Goal: Task Accomplishment & Management: Manage account settings

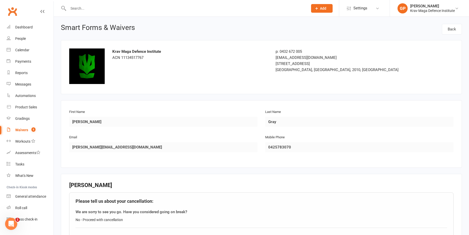
click at [26, 127] on link "Waivers 5" at bounding box center [30, 129] width 47 height 11
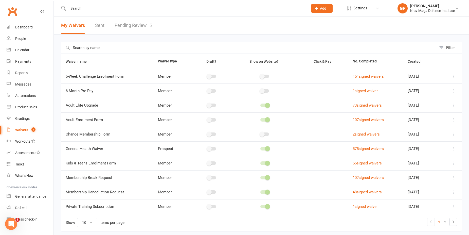
click at [137, 26] on link "Pending Review 5" at bounding box center [133, 26] width 37 height 18
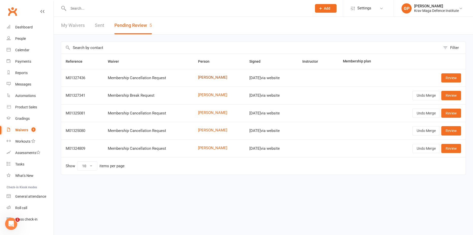
click at [203, 79] on link "[PERSON_NAME]" at bounding box center [219, 77] width 42 height 4
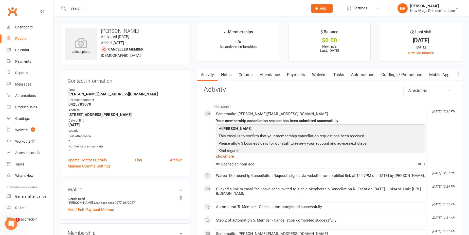
click at [227, 157] on link "show more" at bounding box center [320, 156] width 209 height 7
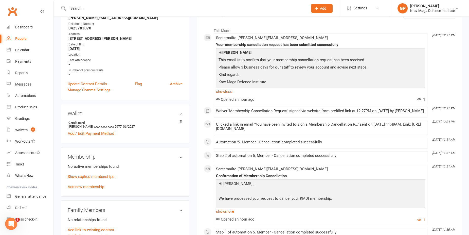
scroll to position [102, 0]
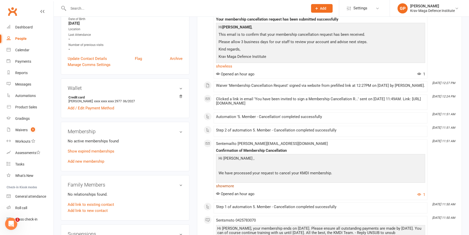
click at [226, 188] on link "show more" at bounding box center [320, 185] width 209 height 7
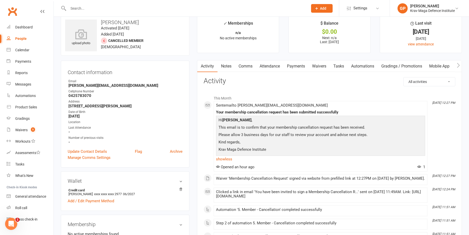
scroll to position [0, 0]
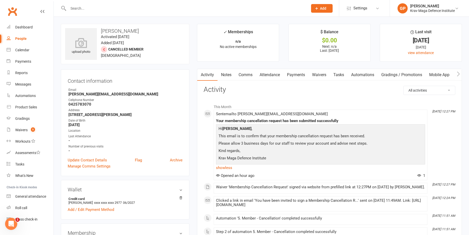
click at [299, 77] on link "Payments" at bounding box center [296, 75] width 25 height 12
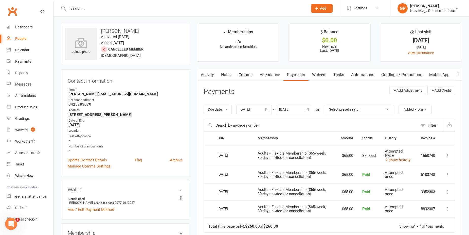
click at [399, 159] on link "show history" at bounding box center [398, 160] width 26 height 5
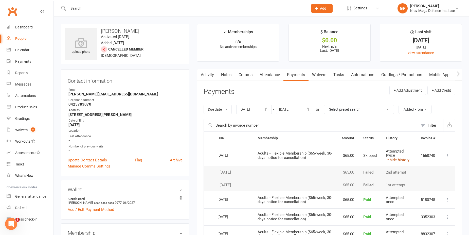
click at [399, 159] on link "hide history" at bounding box center [398, 160] width 24 height 5
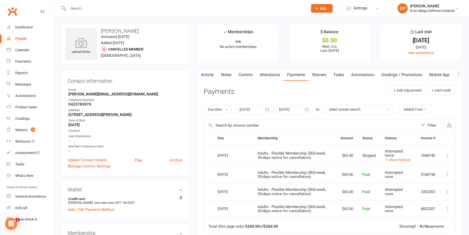
click at [250, 110] on div at bounding box center [255, 109] width 36 height 9
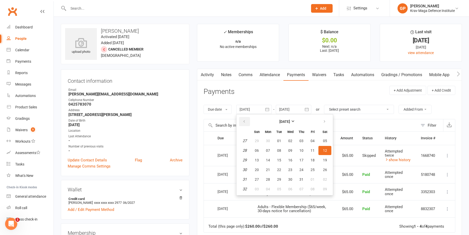
click at [245, 121] on icon "button" at bounding box center [245, 122] width 4 height 4
click at [281, 152] on span "06" at bounding box center [279, 150] width 4 height 4
type input "06 May 2025"
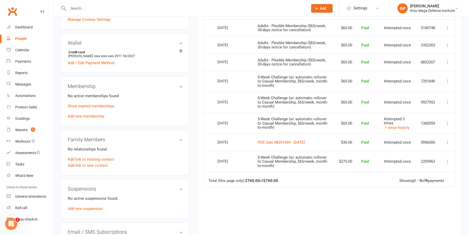
scroll to position [152, 0]
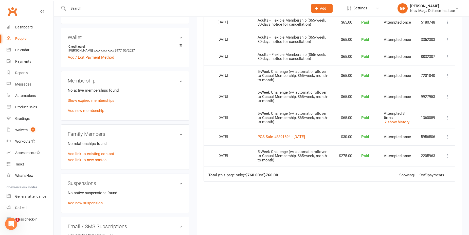
click at [307, 130] on td "POS Sale #8391694 - June 02, 2025" at bounding box center [293, 136] width 81 height 17
click at [309, 137] on td "POS Sale #8391694 - June 02, 2025" at bounding box center [293, 136] width 81 height 17
click at [305, 135] on link "POS Sale #8391694 - June 02, 2025" at bounding box center [281, 137] width 47 height 5
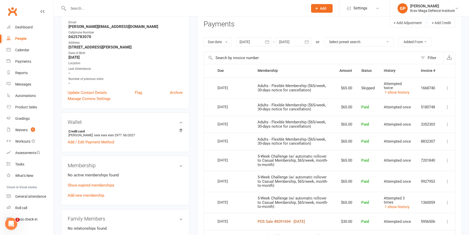
scroll to position [0, 0]
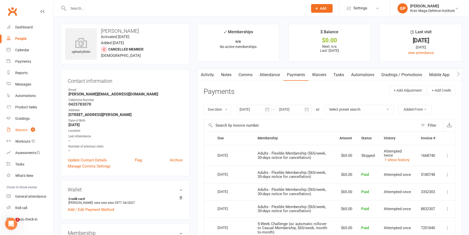
click at [21, 130] on div "Waivers" at bounding box center [21, 130] width 12 height 4
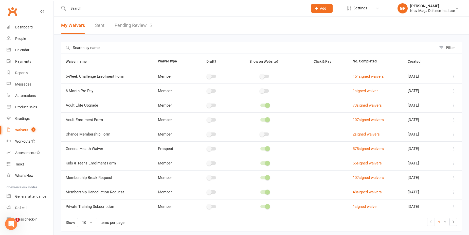
click at [134, 26] on link "Pending Review 5" at bounding box center [133, 26] width 37 height 18
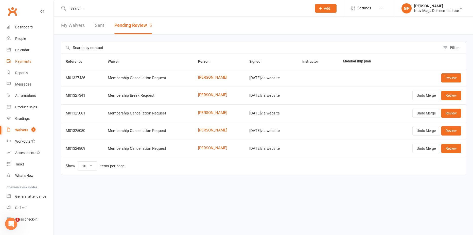
click at [35, 56] on link "Payments" at bounding box center [30, 61] width 47 height 11
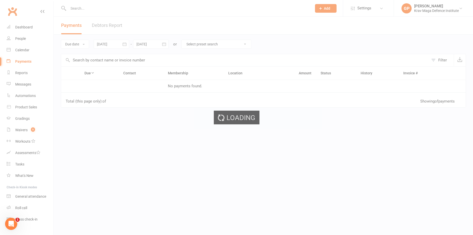
click at [31, 54] on div "Loading" at bounding box center [236, 117] width 473 height 235
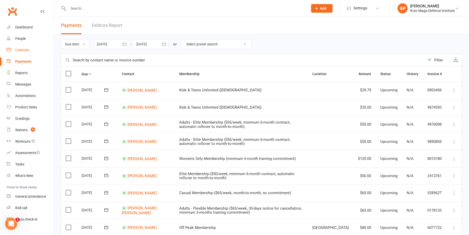
click at [20, 45] on link "Calendar" at bounding box center [30, 49] width 47 height 11
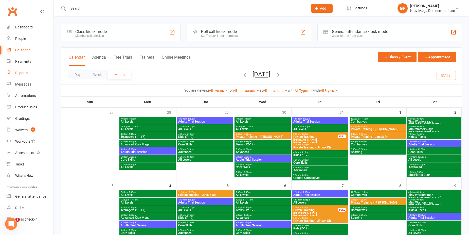
click at [29, 72] on link "Reports" at bounding box center [30, 72] width 47 height 11
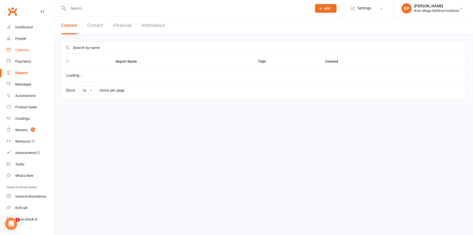
select select "100"
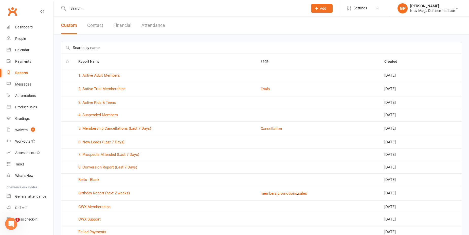
click at [105, 8] on input "text" at bounding box center [186, 8] width 238 height 7
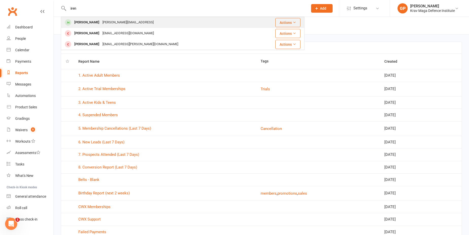
type input "iren"
click at [106, 23] on div "I.koutsikos@hotmail.con" at bounding box center [128, 22] width 54 height 7
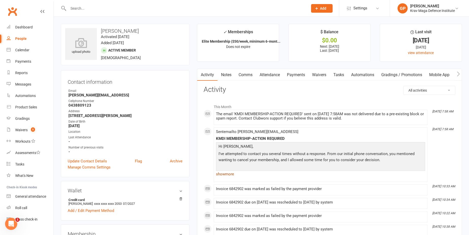
click at [232, 174] on link "show more" at bounding box center [320, 174] width 209 height 7
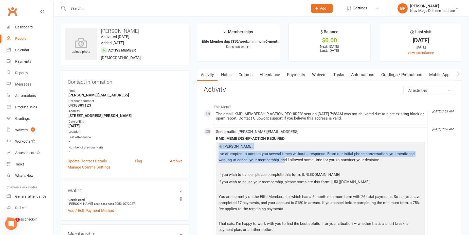
drag, startPoint x: 216, startPoint y: 146, endPoint x: 285, endPoint y: 164, distance: 70.7
click at [285, 164] on div "Hi Irene, I’ve attempted to contact you several times without a response. From …" at bounding box center [320, 207] width 209 height 130
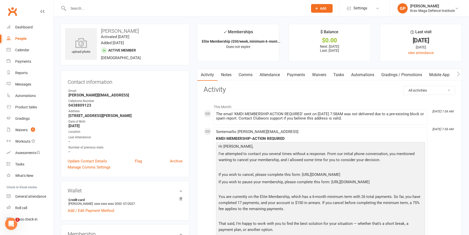
drag, startPoint x: 285, startPoint y: 164, endPoint x: 363, endPoint y: 129, distance: 85.7
click at [363, 129] on li "Aug 12, 7:58 AM Sent email to I.koutsikos@hotmail.con KMDI MEMBERSHIP-ACTION RE…" at bounding box center [321, 201] width 214 height 149
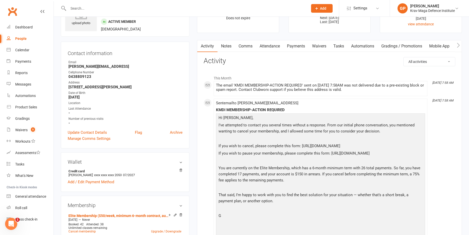
scroll to position [25, 0]
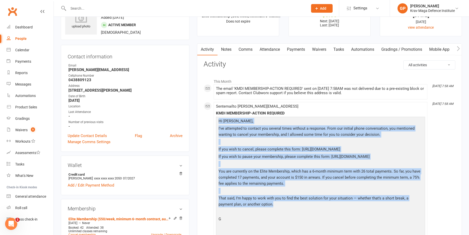
drag, startPoint x: 217, startPoint y: 119, endPoint x: 354, endPoint y: 203, distance: 160.5
click at [354, 203] on div "Hi Irene, I’ve attempted to contact you several times without a response. From …" at bounding box center [320, 182] width 209 height 130
click at [308, 168] on p "You are currently on the Elite Membership, which has a 6-month minimum term wit…" at bounding box center [320, 178] width 207 height 20
drag, startPoint x: 217, startPoint y: 119, endPoint x: 311, endPoint y: 219, distance: 136.8
click at [311, 219] on div "Hi Irene, I’ve attempted to contact you several times without a response. From …" at bounding box center [320, 182] width 209 height 130
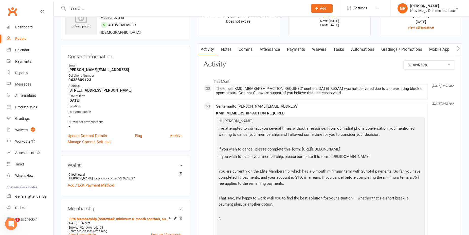
click at [174, 82] on strong "0438809123" at bounding box center [126, 80] width 114 height 5
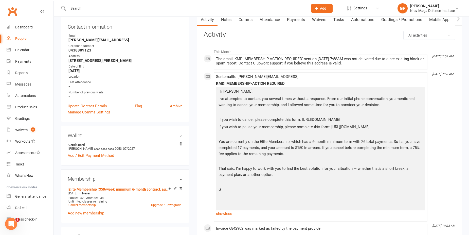
scroll to position [51, 0]
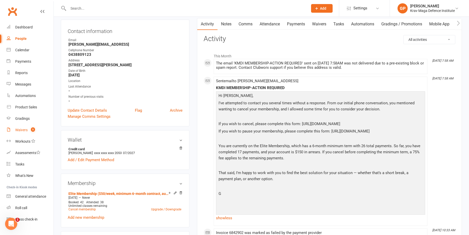
click at [25, 125] on link "Waivers 5" at bounding box center [30, 129] width 47 height 11
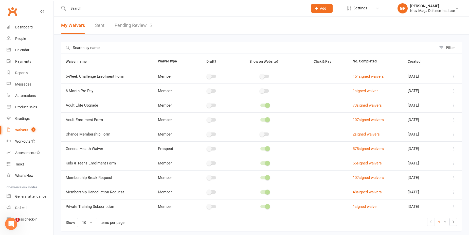
click at [131, 24] on link "Pending Review 5" at bounding box center [133, 26] width 37 height 18
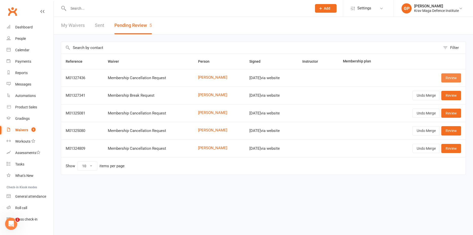
click at [448, 79] on link "Review" at bounding box center [452, 77] width 20 height 9
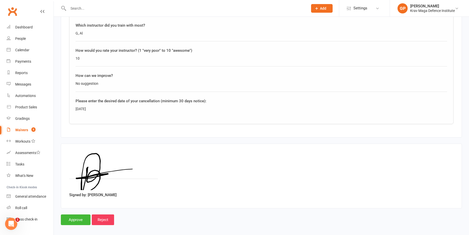
scroll to position [317, 0]
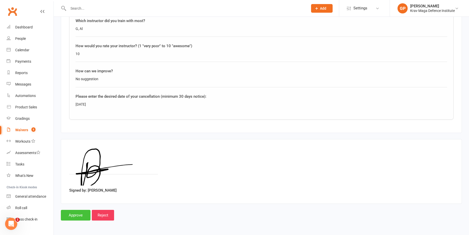
click at [73, 216] on input "Approve" at bounding box center [76, 215] width 30 height 11
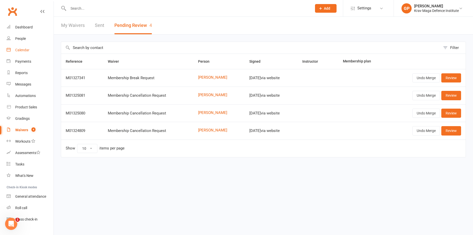
click at [22, 49] on div "Calendar" at bounding box center [22, 50] width 14 height 4
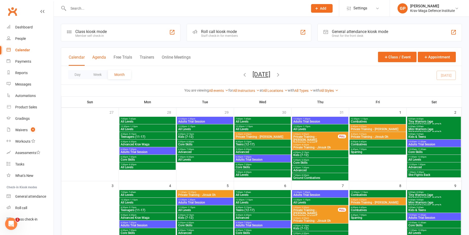
click at [102, 58] on button "Agenda" at bounding box center [99, 60] width 14 height 11
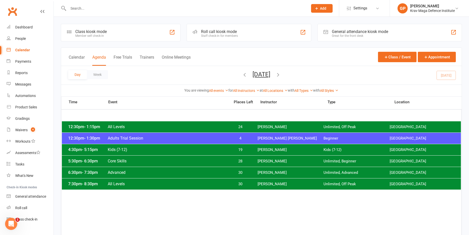
click at [261, 148] on span "[PERSON_NAME]" at bounding box center [291, 149] width 66 height 5
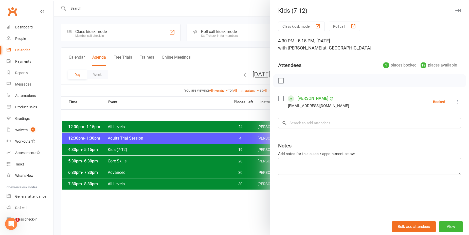
click at [157, 93] on div at bounding box center [262, 117] width 416 height 235
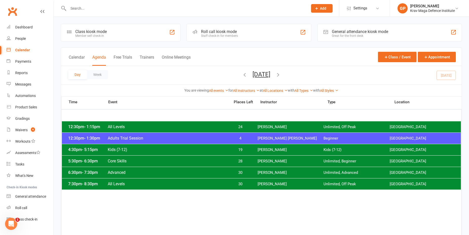
click at [188, 161] on span "Core Skills" at bounding box center [168, 161] width 120 height 5
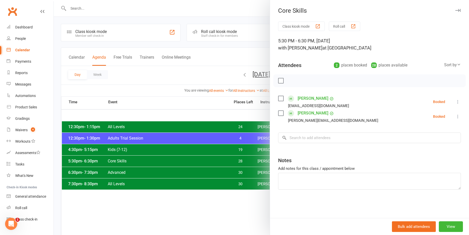
click at [155, 74] on div at bounding box center [262, 117] width 416 height 235
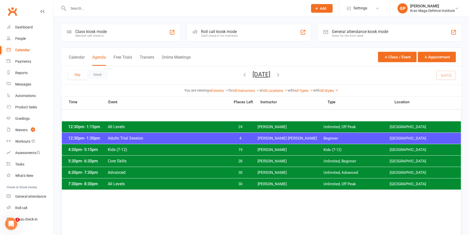
click at [141, 169] on div "6:30pm - 7:30pm Advanced 30 Giacomo Palladin Unlimited, Advanced Surry Hills Gym" at bounding box center [261, 172] width 399 height 11
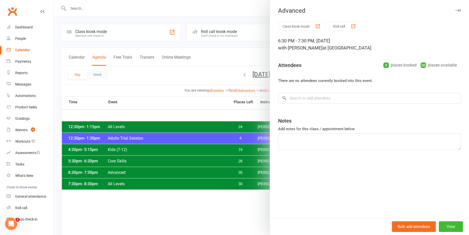
click at [180, 96] on div at bounding box center [262, 117] width 416 height 235
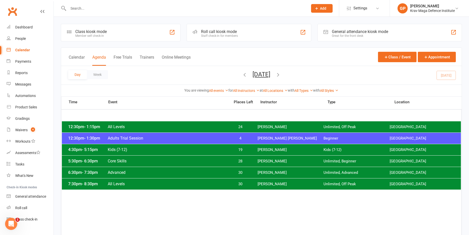
click at [169, 183] on span "All Levels" at bounding box center [168, 183] width 120 height 5
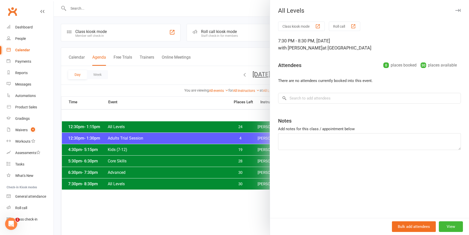
click at [165, 112] on div at bounding box center [262, 117] width 416 height 235
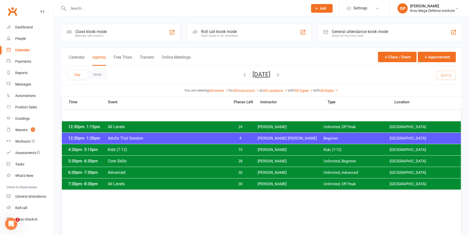
click at [242, 75] on icon "button" at bounding box center [245, 75] width 6 height 6
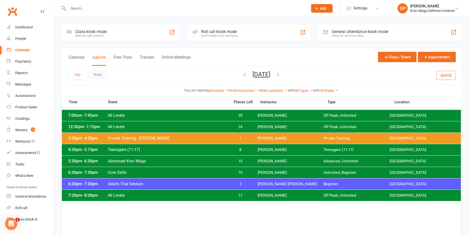
click at [284, 189] on div "6:30pm - 7:30pm Adults Trial Session 3 Ben Edward Beginner Surry Hills Gym" at bounding box center [261, 183] width 399 height 11
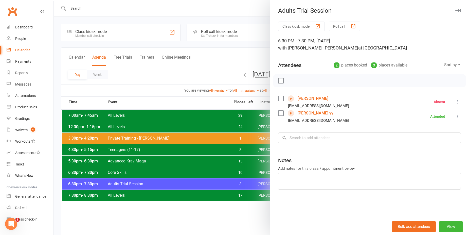
drag, startPoint x: 253, startPoint y: 169, endPoint x: 239, endPoint y: 182, distance: 19.0
click at [252, 170] on div at bounding box center [262, 117] width 416 height 235
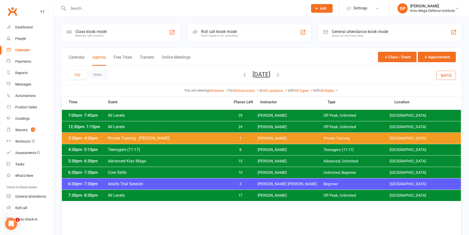
click at [239, 182] on span "3" at bounding box center [240, 184] width 27 height 5
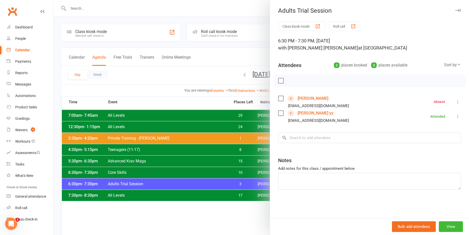
click at [127, 67] on div at bounding box center [262, 117] width 416 height 235
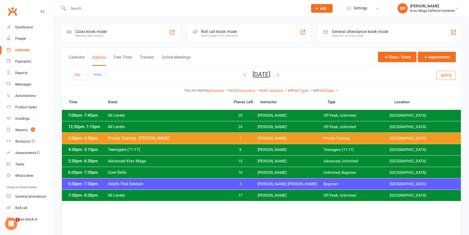
click at [25, 49] on div "Calendar" at bounding box center [22, 50] width 15 height 4
click at [281, 74] on icon "button" at bounding box center [279, 75] width 6 height 6
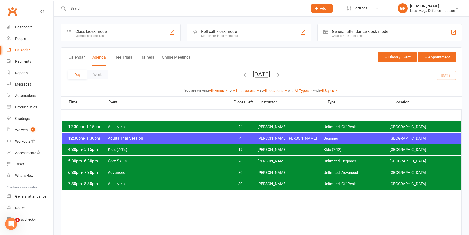
click at [281, 74] on icon "button" at bounding box center [279, 75] width 6 height 6
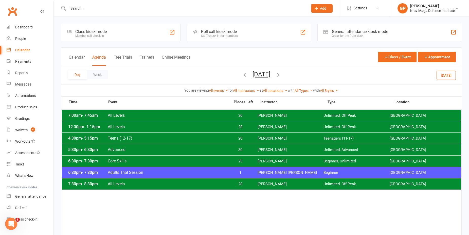
click at [451, 80] on div "Day Week Wednesday, Aug 13, 2025 August 2025 Sun Mon Tue Wed Thu Fri Sat 27 28 …" at bounding box center [261, 75] width 401 height 19
click at [450, 80] on div "Day Week Wednesday, Aug 13, 2025 August 2025 Sun Mon Tue Wed Thu Fri Sat 27 28 …" at bounding box center [261, 75] width 401 height 19
click at [442, 75] on button "Today" at bounding box center [446, 75] width 19 height 9
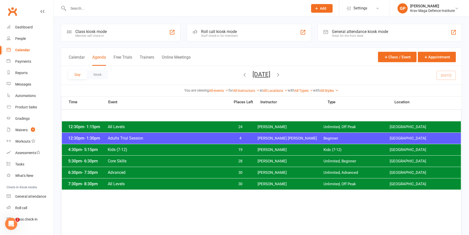
click at [281, 74] on icon "button" at bounding box center [279, 75] width 6 height 6
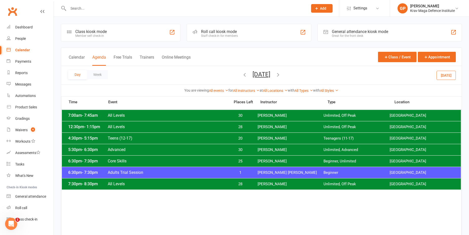
click at [281, 74] on icon "button" at bounding box center [279, 75] width 6 height 6
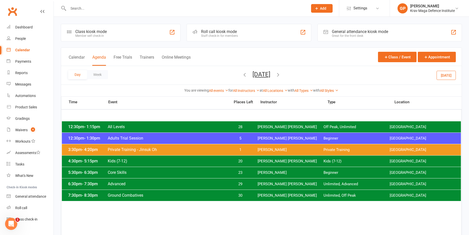
click at [253, 148] on span "1" at bounding box center [240, 149] width 27 height 5
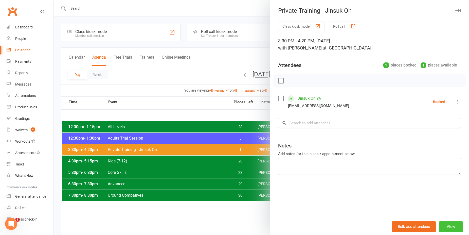
click at [453, 226] on button "View" at bounding box center [451, 226] width 24 height 11
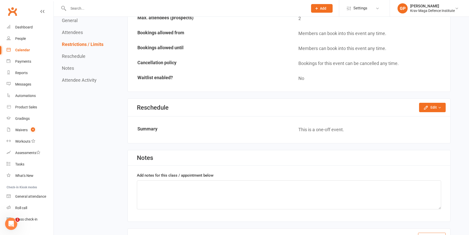
scroll to position [355, 0]
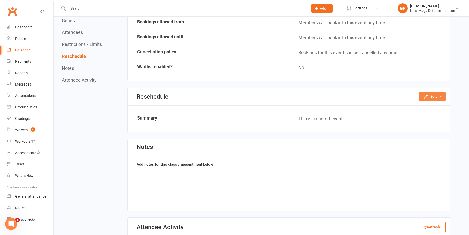
click at [436, 98] on button "Edit" at bounding box center [432, 96] width 27 height 9
click at [428, 109] on link "Reschedule this event only" at bounding box center [419, 108] width 53 height 10
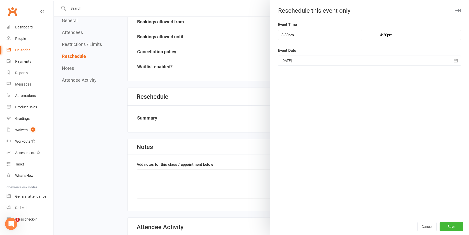
click at [305, 60] on div at bounding box center [369, 61] width 183 height 10
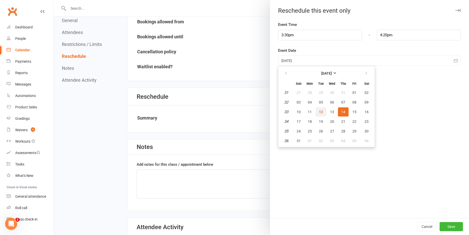
click at [320, 112] on span "12" at bounding box center [321, 112] width 4 height 4
type input "12 Aug 2025"
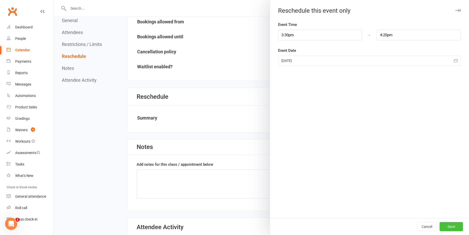
click at [445, 227] on button "Save" at bounding box center [451, 226] width 23 height 9
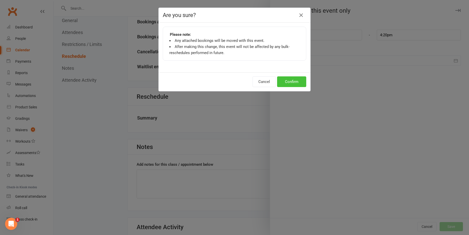
click at [295, 80] on button "Confirm" at bounding box center [291, 81] width 29 height 11
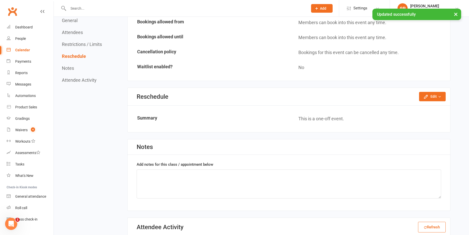
click at [26, 47] on link "Calendar" at bounding box center [30, 49] width 47 height 11
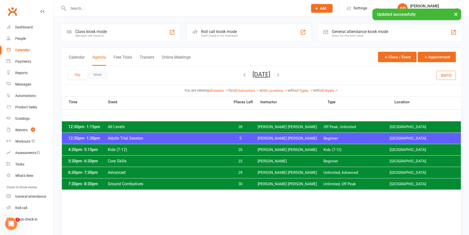
click at [458, 75] on div "Day Week Thursday, Aug 14, 2025 August 2025 Sun Mon Tue Wed Thu Fri Sat 27 28 2…" at bounding box center [261, 75] width 401 height 19
click at [441, 75] on button "Today" at bounding box center [446, 75] width 19 height 9
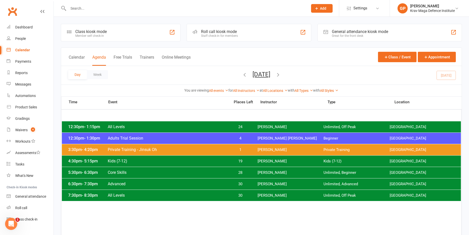
click at [248, 73] on span "Tuesday, Aug 12, 2025 August 2025 Sun Mon Tue Wed Thu Fri Sat 27 28 29 30 31 01…" at bounding box center [262, 75] width 28 height 9
click at [242, 74] on icon "button" at bounding box center [245, 75] width 6 height 6
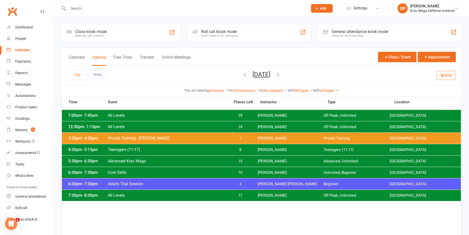
click at [281, 73] on icon "button" at bounding box center [279, 75] width 6 height 6
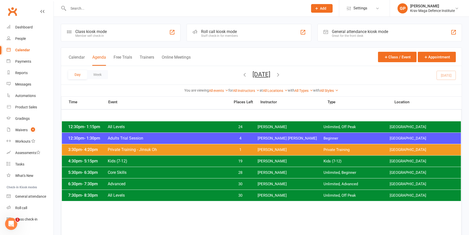
click at [267, 171] on span "[PERSON_NAME]" at bounding box center [291, 172] width 66 height 5
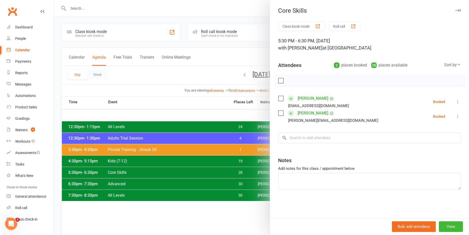
click at [166, 82] on div at bounding box center [262, 117] width 416 height 235
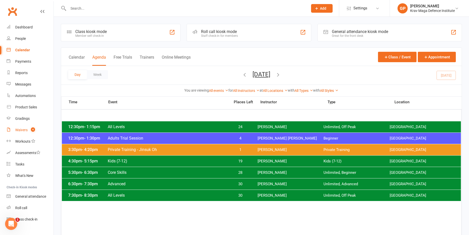
click at [17, 133] on link "Waivers 4" at bounding box center [30, 129] width 47 height 11
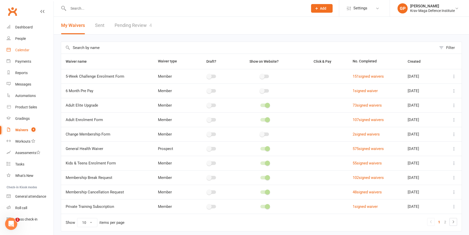
click at [35, 47] on link "Calendar" at bounding box center [30, 49] width 47 height 11
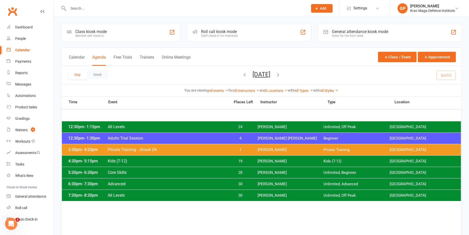
click at [281, 74] on icon "button" at bounding box center [279, 75] width 6 height 6
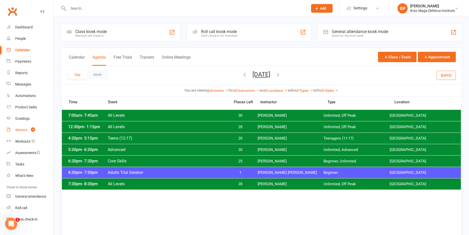
click at [31, 126] on link "Waivers 4" at bounding box center [30, 129] width 47 height 11
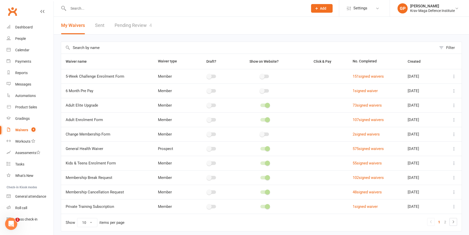
click at [126, 25] on link "Pending Review 4" at bounding box center [133, 26] width 37 height 18
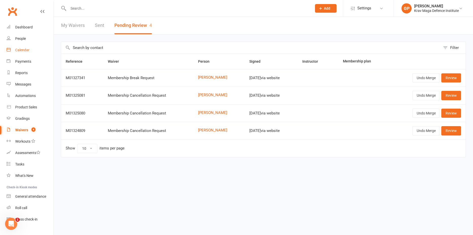
click at [27, 54] on link "Calendar" at bounding box center [30, 49] width 47 height 11
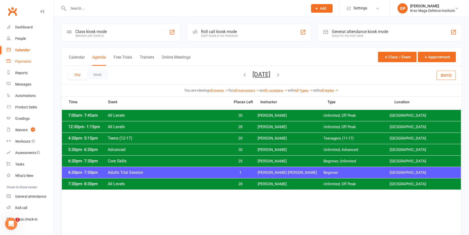
click at [29, 61] on div "Payments" at bounding box center [23, 61] width 16 height 4
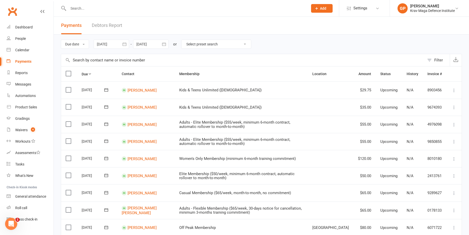
click at [124, 27] on div "Payments Debtors Report" at bounding box center [92, 26] width 76 height 18
click at [113, 22] on link "Debtors Report" at bounding box center [107, 26] width 30 height 18
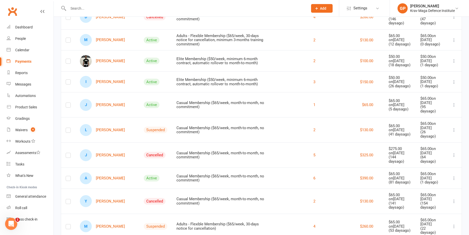
scroll to position [228, 0]
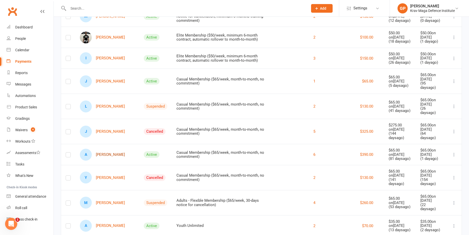
click at [117, 149] on link "A Akshat Mathew" at bounding box center [102, 155] width 45 height 12
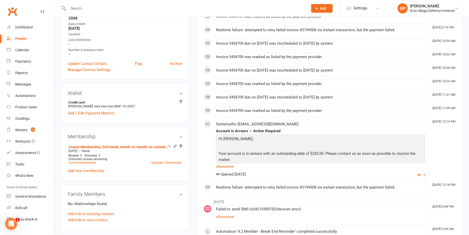
scroll to position [102, 0]
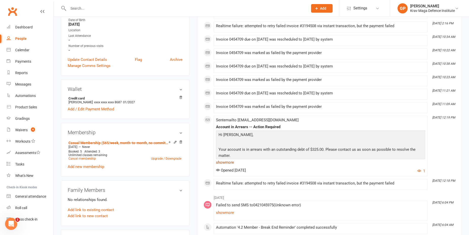
click at [234, 161] on link "show more" at bounding box center [320, 162] width 209 height 7
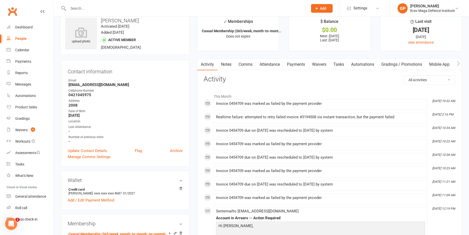
scroll to position [0, 0]
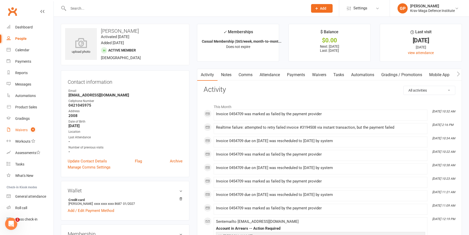
click at [16, 133] on link "Waivers 4" at bounding box center [30, 129] width 47 height 11
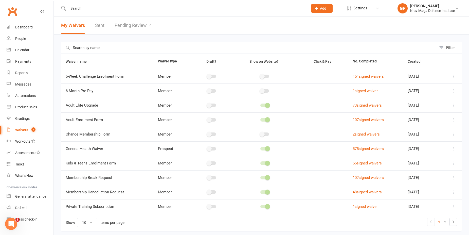
click at [127, 26] on link "Pending Review 4" at bounding box center [133, 26] width 37 height 18
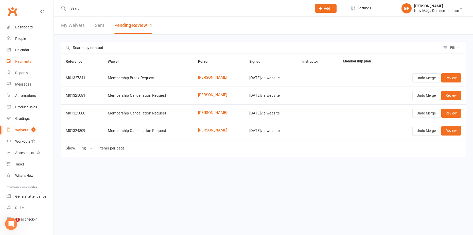
click at [22, 57] on link "Payments" at bounding box center [30, 61] width 47 height 11
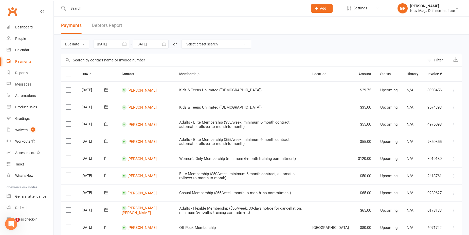
click at [106, 27] on link "Debtors Report" at bounding box center [107, 26] width 30 height 18
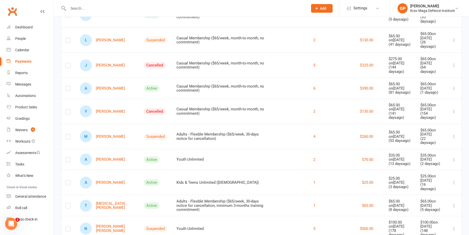
scroll to position [315, 0]
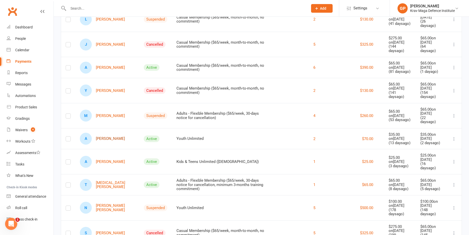
click at [101, 133] on link "A Asher Saul" at bounding box center [102, 139] width 45 height 12
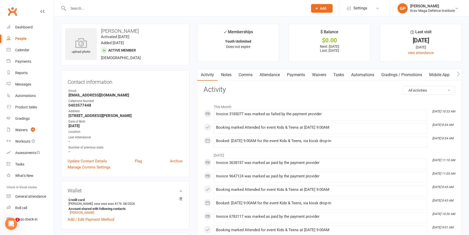
click at [303, 77] on link "Payments" at bounding box center [296, 75] width 25 height 12
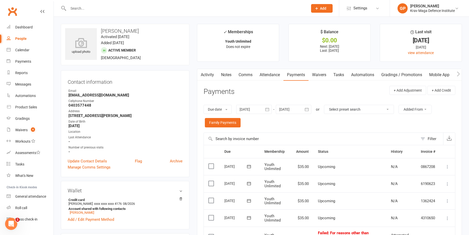
click at [206, 72] on link "Activity" at bounding box center [207, 75] width 20 height 12
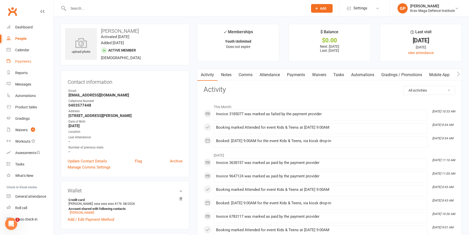
click at [28, 61] on div "Payments" at bounding box center [23, 61] width 16 height 4
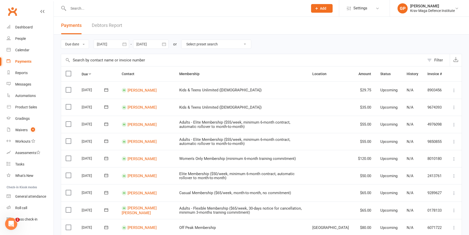
click at [110, 22] on link "Debtors Report" at bounding box center [107, 26] width 30 height 18
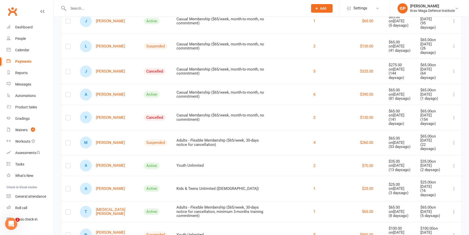
scroll to position [315, 0]
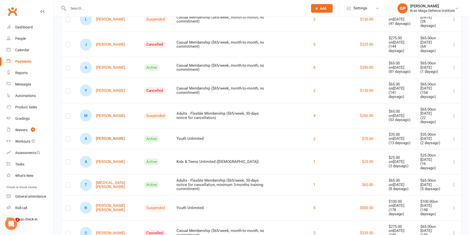
click at [102, 133] on link "A Asher Saul" at bounding box center [102, 139] width 45 height 12
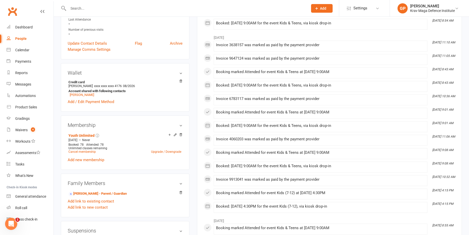
scroll to position [127, 0]
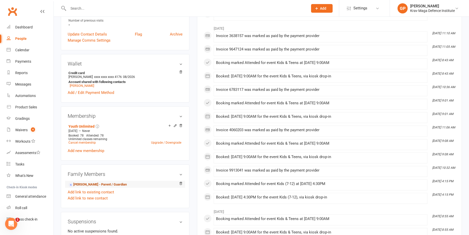
click at [104, 185] on link "Abby Saul - Parent / Guardian" at bounding box center [98, 184] width 58 height 5
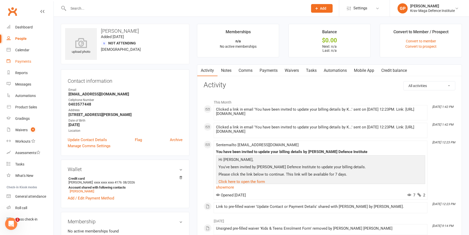
click at [24, 62] on div "Payments" at bounding box center [23, 61] width 16 height 4
click at [291, 69] on link "Waivers" at bounding box center [291, 71] width 21 height 12
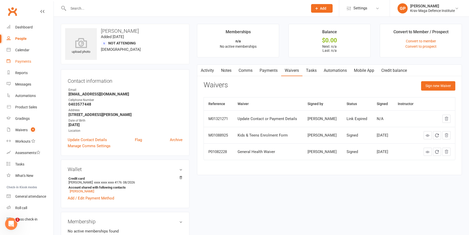
click at [252, 68] on link "Comms" at bounding box center [245, 71] width 21 height 12
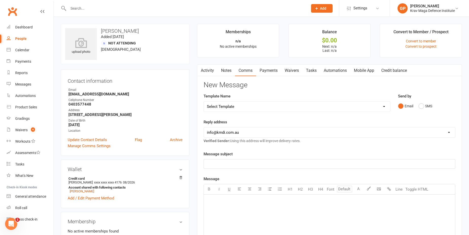
click at [238, 110] on select "Select Template [Email] Confirm Cancellation [SMS] Suspension confirmation [SMS…" at bounding box center [297, 107] width 187 height 10
select select "3"
click at [204, 102] on select "Select Template [Email] Confirm Cancellation [SMS] Suspension confirmation [SMS…" at bounding box center [297, 107] width 187 height 10
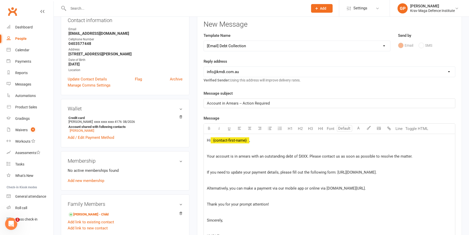
scroll to position [102, 0]
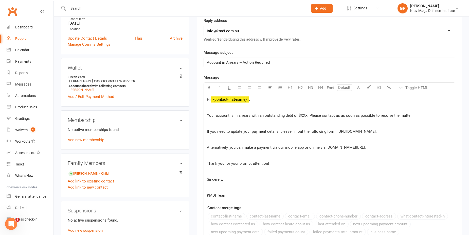
click at [304, 115] on span "Your account is in arrears with an outstanding debt of $XXX. Please contact us …" at bounding box center [310, 115] width 206 height 5
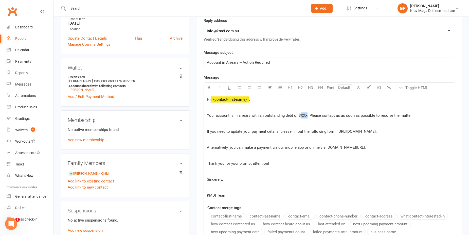
click at [304, 115] on span "Your account is in arrears with an outstanding debt of $XXX. Please contact us …" at bounding box center [310, 115] width 206 height 5
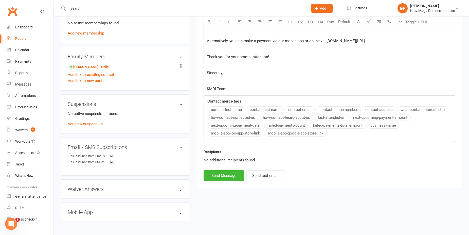
scroll to position [225, 0]
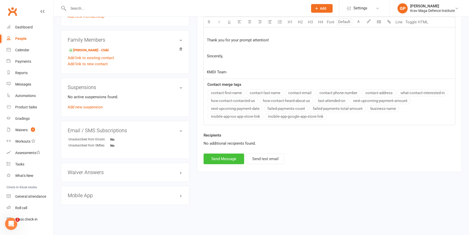
click at [232, 160] on button "Send Message" at bounding box center [224, 159] width 41 height 11
select select
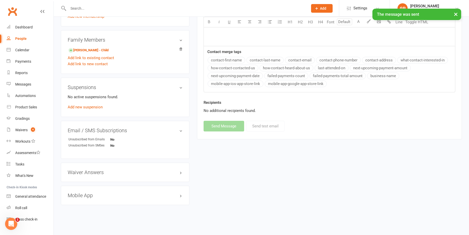
scroll to position [22, 0]
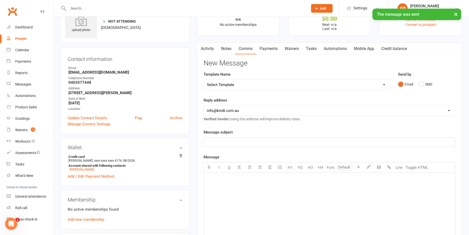
click at [287, 49] on link "Waivers" at bounding box center [291, 49] width 21 height 12
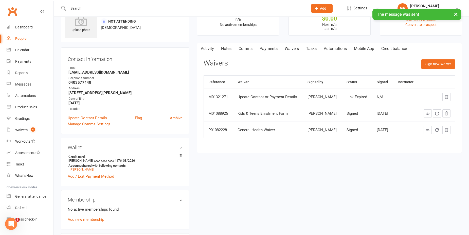
click at [434, 59] on div "Activity Notes Comms Payments Waivers Tasks Automations Mobile App Credit balan…" at bounding box center [329, 98] width 265 height 111
click at [433, 67] on button "Sign new Waiver" at bounding box center [439, 63] width 34 height 9
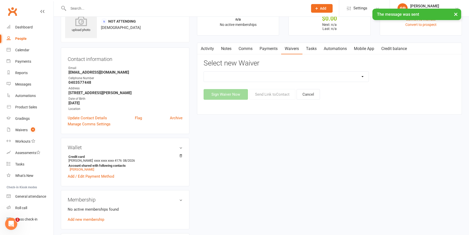
click at [262, 74] on select "5-Week Challenge Enrolment Form 6 Month Pre Pay Adult Elite Upgrade Adult Enrol…" at bounding box center [286, 77] width 165 height 10
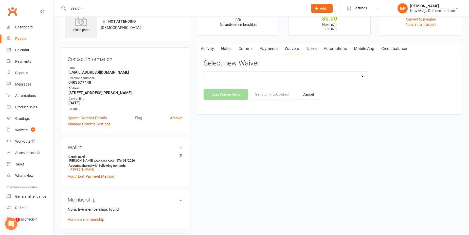
select select "12124"
click at [204, 72] on select "5-Week Challenge Enrolment Form 6 Month Pre Pay Adult Elite Upgrade Adult Enrol…" at bounding box center [286, 77] width 165 height 10
click at [274, 93] on button "Send Link to Contact" at bounding box center [272, 94] width 46 height 11
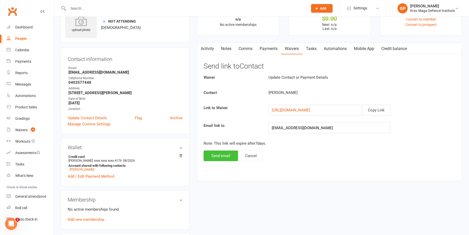
click at [223, 153] on button "Send email" at bounding box center [221, 155] width 35 height 11
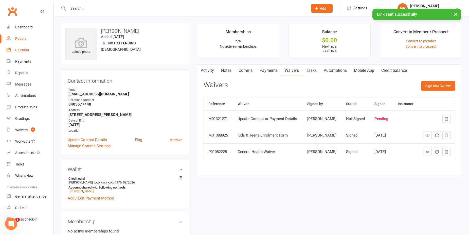
click at [29, 46] on link "Calendar" at bounding box center [30, 49] width 47 height 11
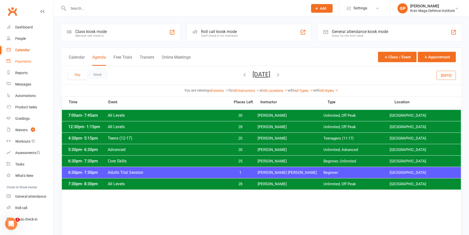
click at [22, 63] on div "Payments" at bounding box center [23, 61] width 16 height 4
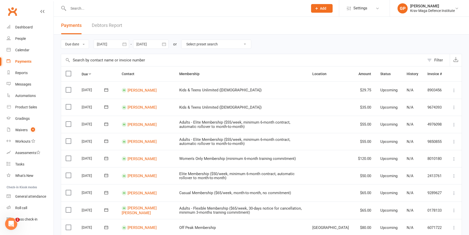
click at [120, 22] on link "Debtors Report" at bounding box center [107, 26] width 30 height 18
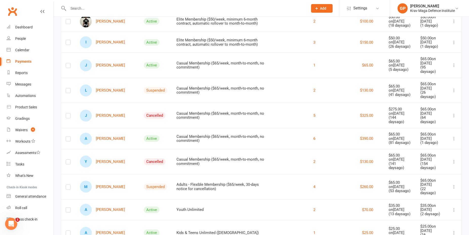
scroll to position [315, 0]
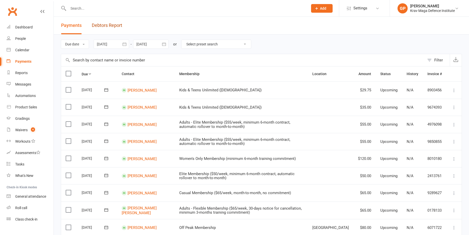
click at [109, 28] on link "Debtors Report" at bounding box center [107, 26] width 30 height 18
